Goal: Information Seeking & Learning: Learn about a topic

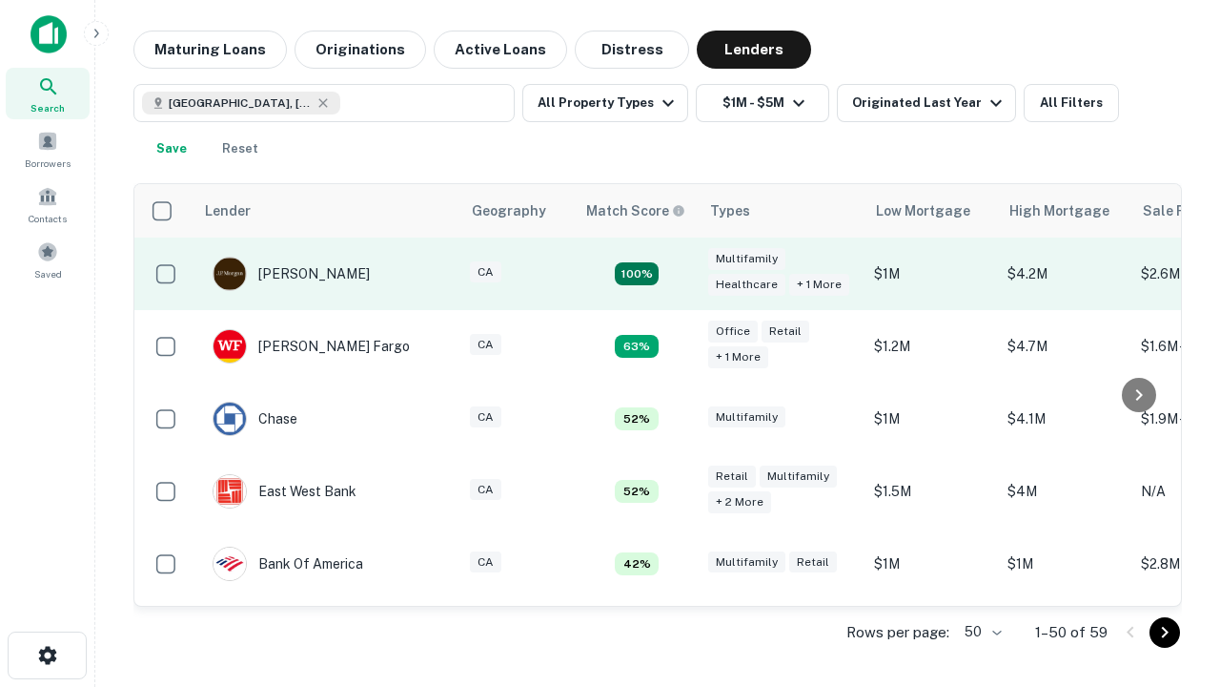
click at [677, 274] on td "100%" at bounding box center [637, 273] width 124 height 72
